Goal: Transaction & Acquisition: Purchase product/service

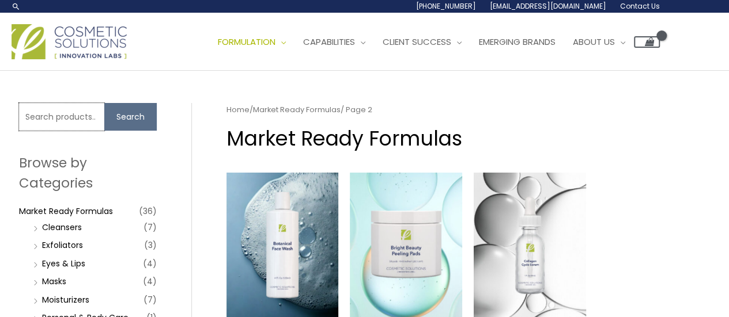
click at [52, 117] on input "Search for:" at bounding box center [61, 117] width 85 height 28
paste input "blemish pads"
click at [60, 125] on input "blemish pads" at bounding box center [61, 117] width 85 height 28
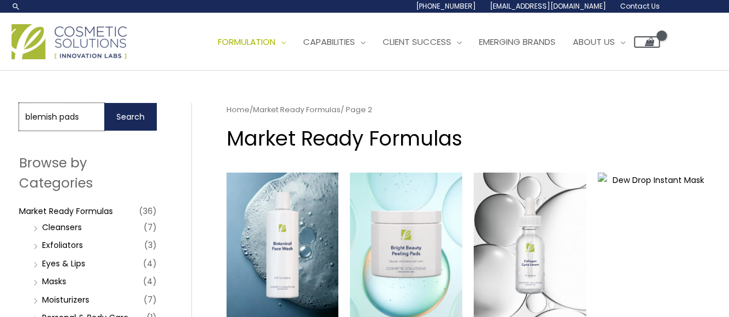
type input "blemish pads"
click at [132, 117] on button "Search" at bounding box center [130, 117] width 52 height 28
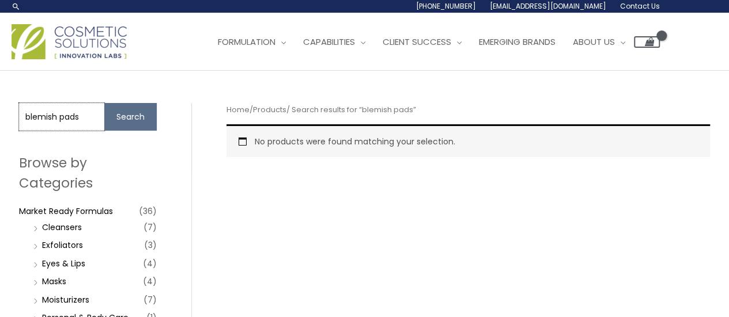
click at [93, 116] on input "blemish pads" at bounding box center [61, 117] width 85 height 28
click at [115, 124] on button "Search" at bounding box center [130, 117] width 52 height 28
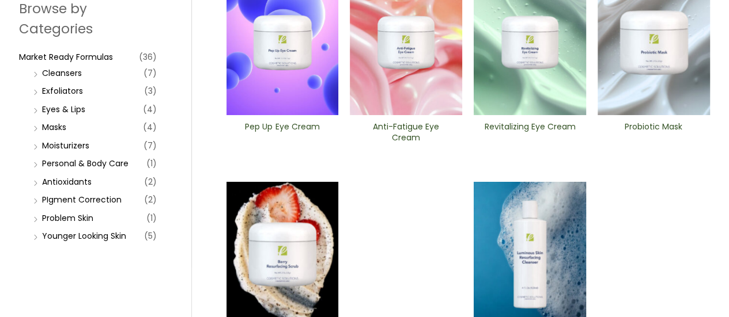
scroll to position [173, 0]
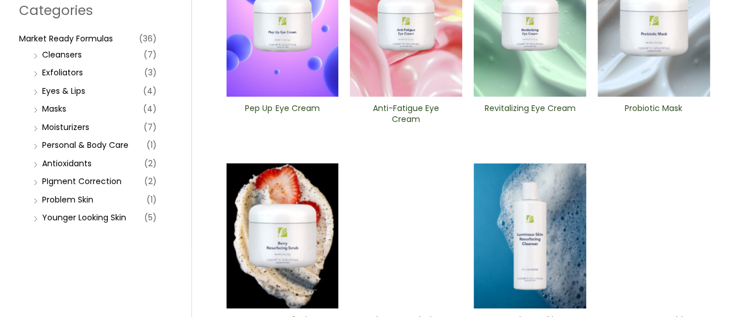
click at [430, 153] on ul "Pep Up Eye Cream Anti-Fatigue Eye Cream Revitalizing ​Eye Cream Probiotic Mask …" at bounding box center [467, 270] width 483 height 636
